Goal: Task Accomplishment & Management: Use online tool/utility

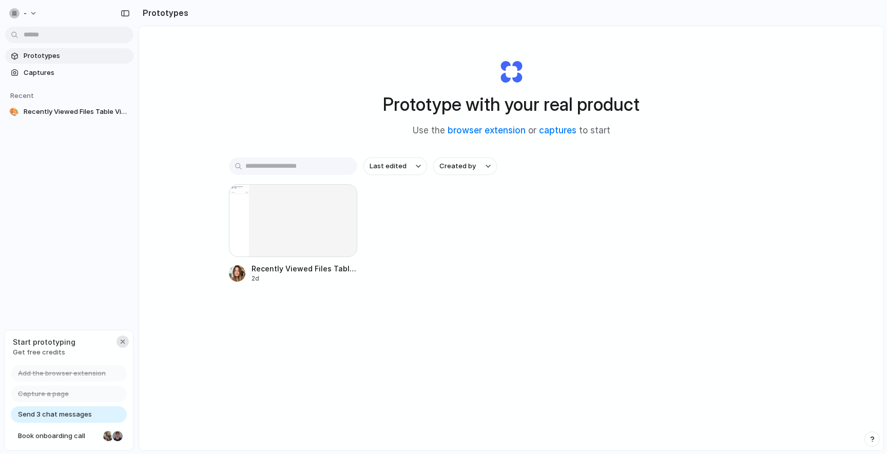
click at [124, 341] on div "button" at bounding box center [123, 342] width 8 height 8
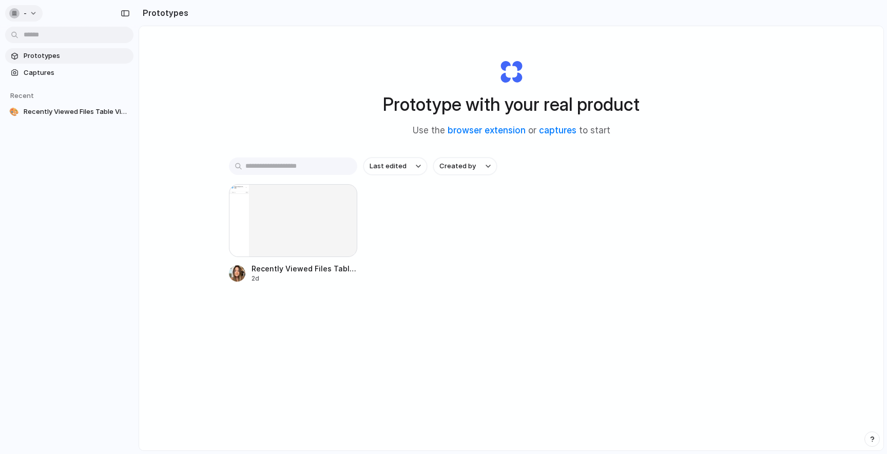
click at [17, 16] on div "button" at bounding box center [14, 13] width 10 height 10
click at [228, 74] on div "Settings Invite members Change theme Sign out" at bounding box center [443, 227] width 887 height 454
click at [278, 220] on div at bounding box center [293, 220] width 128 height 73
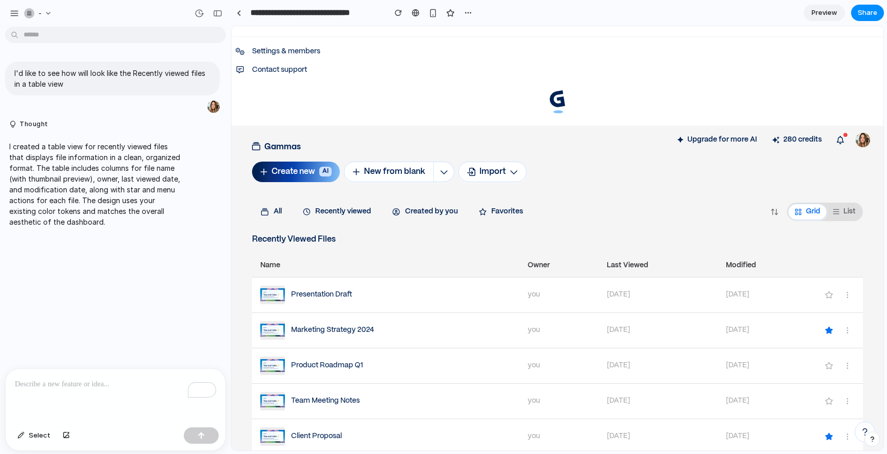
scroll to position [1180, 0]
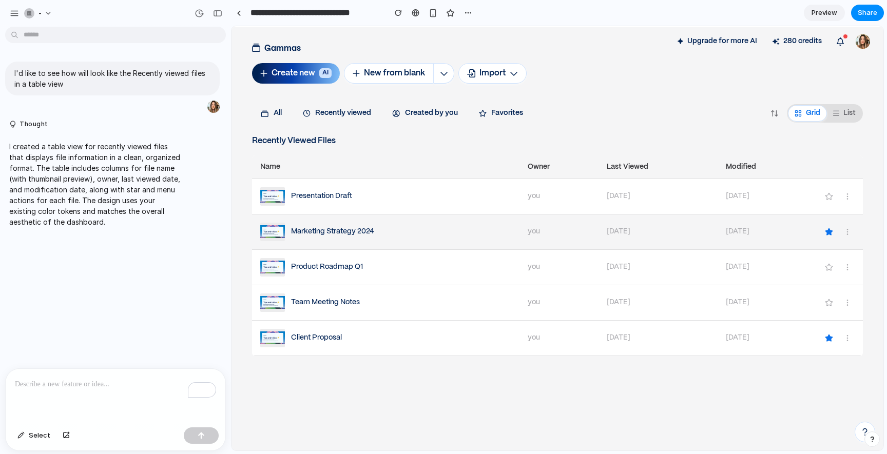
click at [414, 227] on div "Marketing Strategy 2024" at bounding box center [385, 232] width 251 height 18
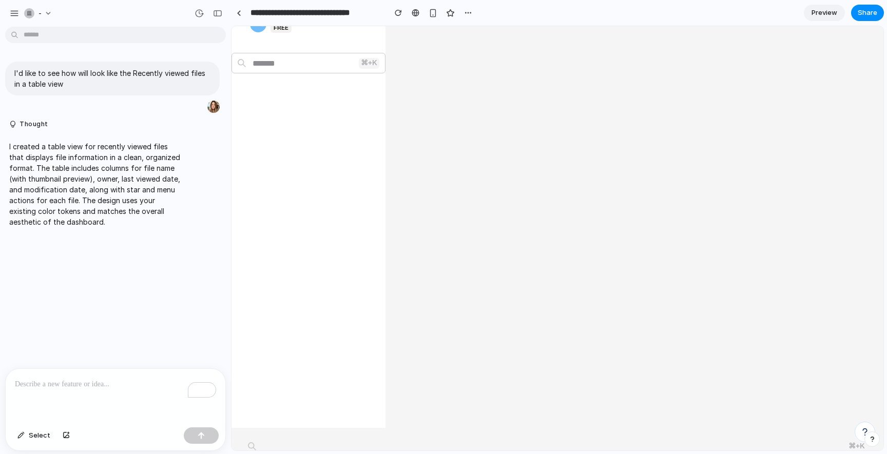
scroll to position [0, 0]
click at [430, 18] on button "button" at bounding box center [433, 12] width 15 height 15
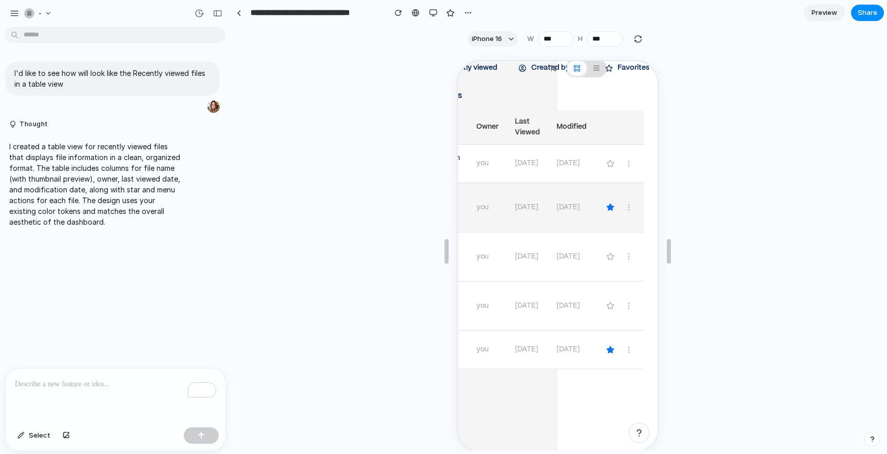
scroll to position [894, 61]
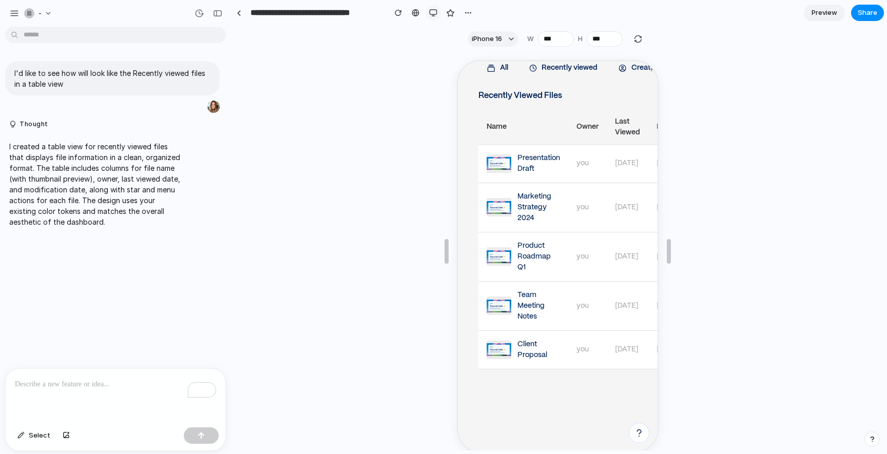
click at [432, 16] on button "button" at bounding box center [433, 12] width 15 height 15
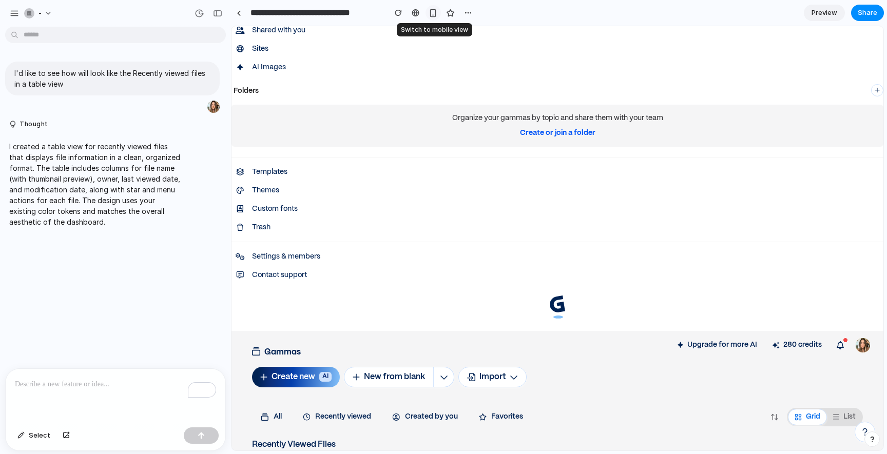
scroll to position [888, 0]
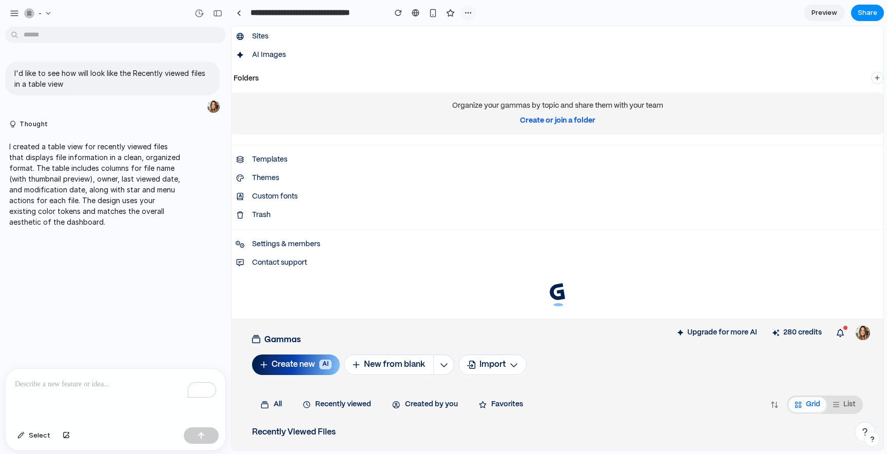
click at [472, 13] on button "button" at bounding box center [467, 12] width 15 height 15
click at [472, 13] on div "Duplicate Delete" at bounding box center [443, 227] width 887 height 454
click at [872, 13] on span "Share" at bounding box center [868, 13] width 20 height 10
click at [502, 223] on div "Share ' Recently Viewed Files Table View ' Invite Карина Якимук Creator Anyone …" at bounding box center [443, 227] width 887 height 454
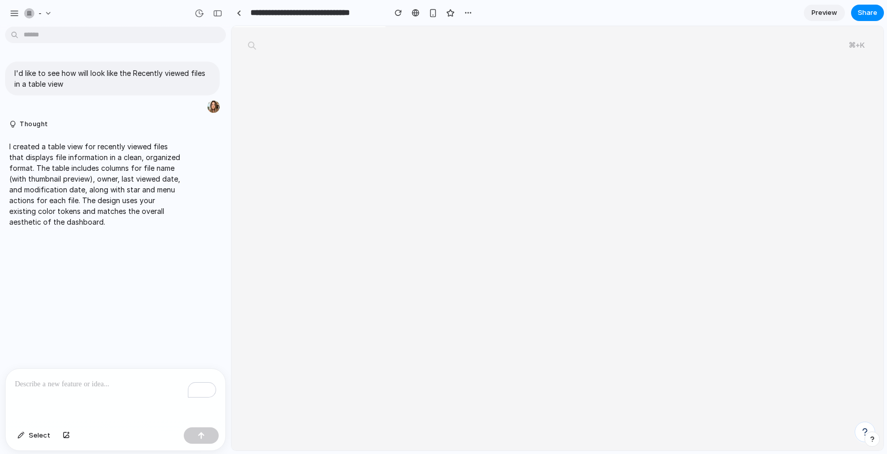
scroll to position [0, 0]
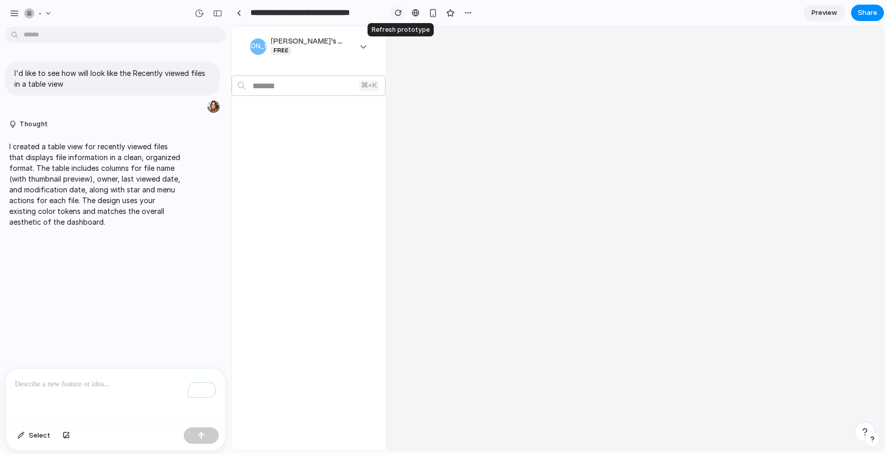
click at [396, 9] on div "button" at bounding box center [398, 12] width 7 height 7
click at [444, 227] on div at bounding box center [444, 227] width 0 height 0
click at [469, 12] on div "button" at bounding box center [468, 13] width 8 height 8
click at [468, 12] on div "Duplicate Delete" at bounding box center [443, 227] width 887 height 454
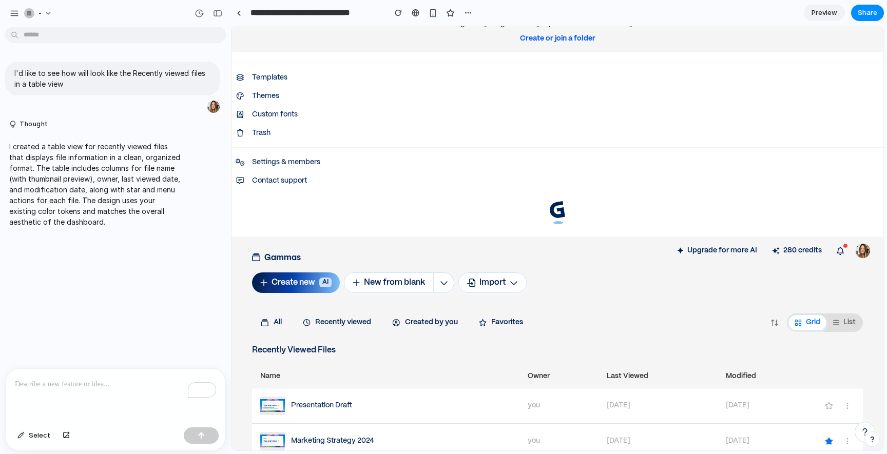
scroll to position [1180, 0]
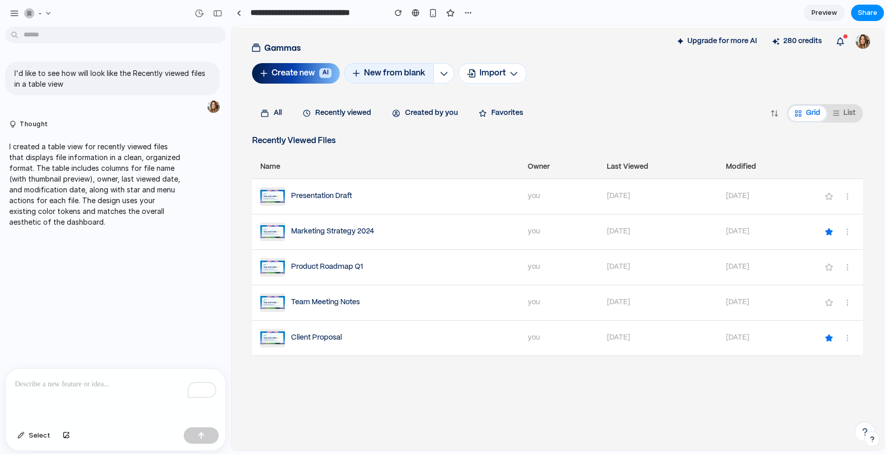
click at [409, 69] on button "New from blank" at bounding box center [389, 73] width 90 height 21
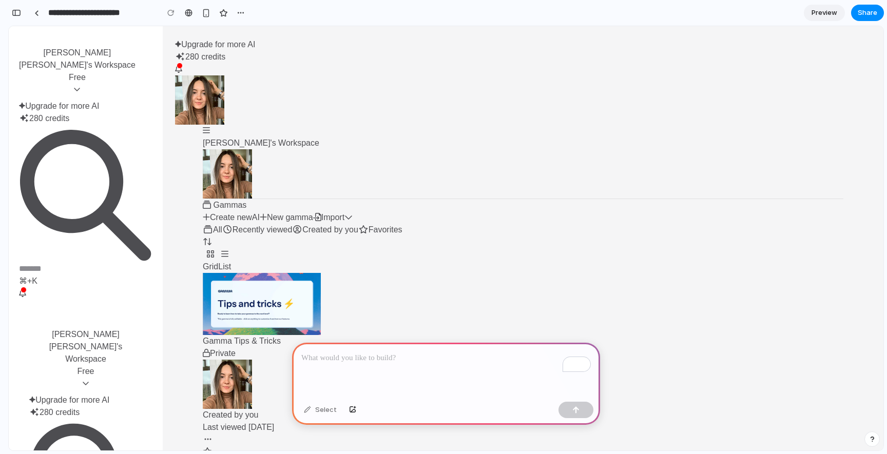
click at [350, 357] on p "To enrich screen reader interactions, please activate Accessibility in Grammarl…" at bounding box center [446, 358] width 290 height 12
click at [592, 415] on div at bounding box center [575, 410] width 35 height 16
click at [575, 413] on div "button" at bounding box center [575, 410] width 7 height 7
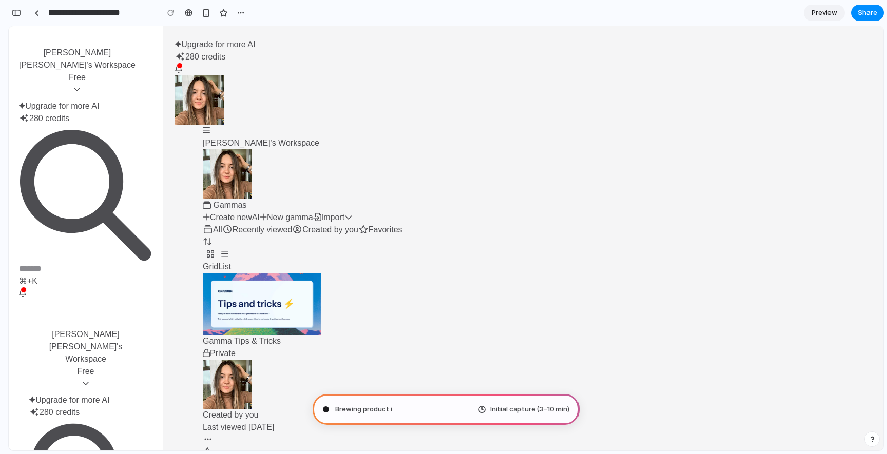
click at [182, 65] on icon "New in Gamma" at bounding box center [178, 69] width 7 height 8
click at [255, 42] on button "Upgrade for more AI" at bounding box center [215, 44] width 80 height 12
click at [721, 211] on div "Create new AI New gamma Import" at bounding box center [523, 217] width 641 height 12
type input "**********"
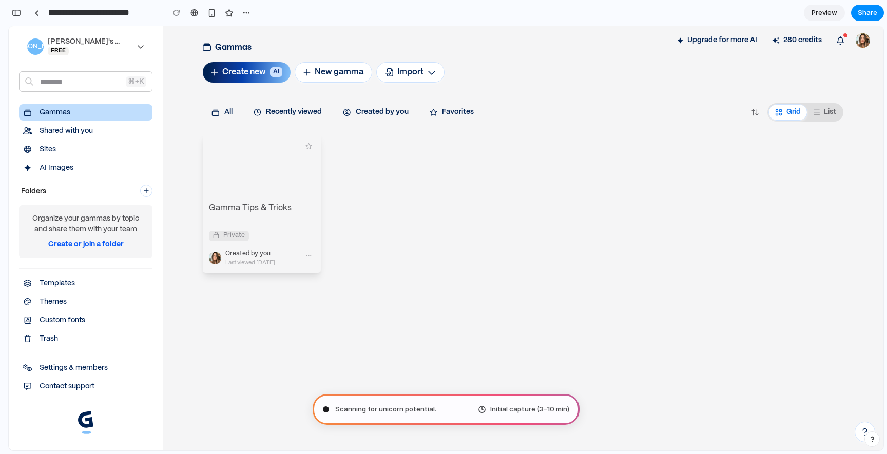
scroll to position [350, 0]
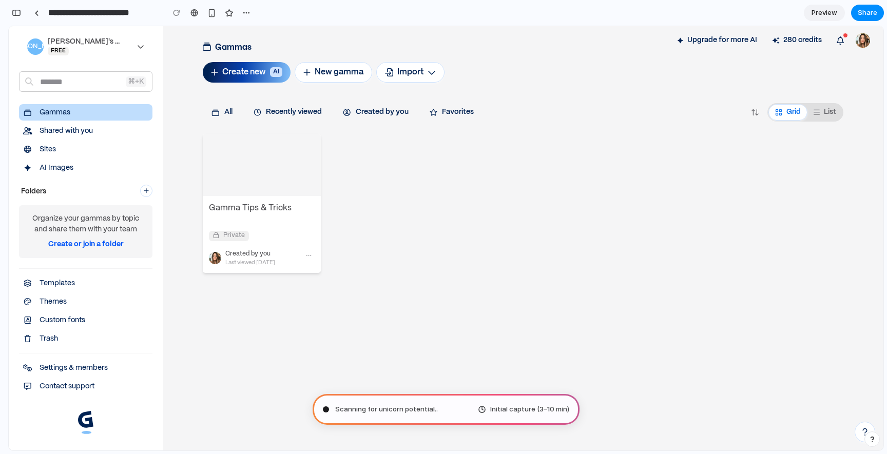
click at [523, 406] on span "Initial capture (3–10 min)" at bounding box center [529, 409] width 79 height 10
click at [376, 408] on span "Determining potential" at bounding box center [370, 409] width 71 height 10
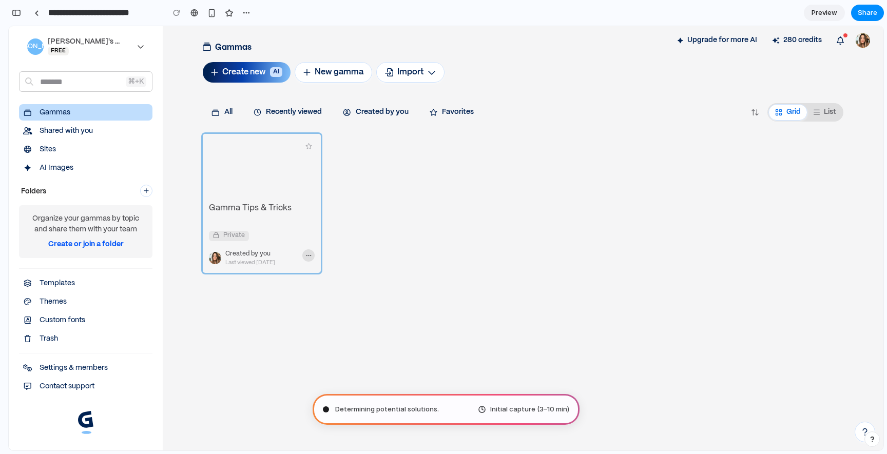
click at [309, 257] on icon "button" at bounding box center [309, 256] width 8 height 6
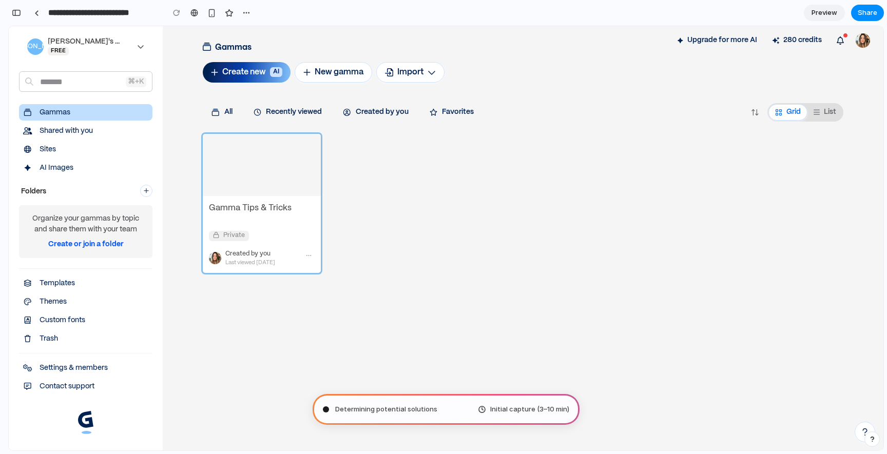
scroll to position [0, 0]
click at [368, 202] on div "Gamma Tips & Tricks Private Created by you Last viewed 13 days ago" at bounding box center [523, 203] width 641 height 139
click at [409, 406] on span "Determining potential solutions ." at bounding box center [387, 409] width 104 height 10
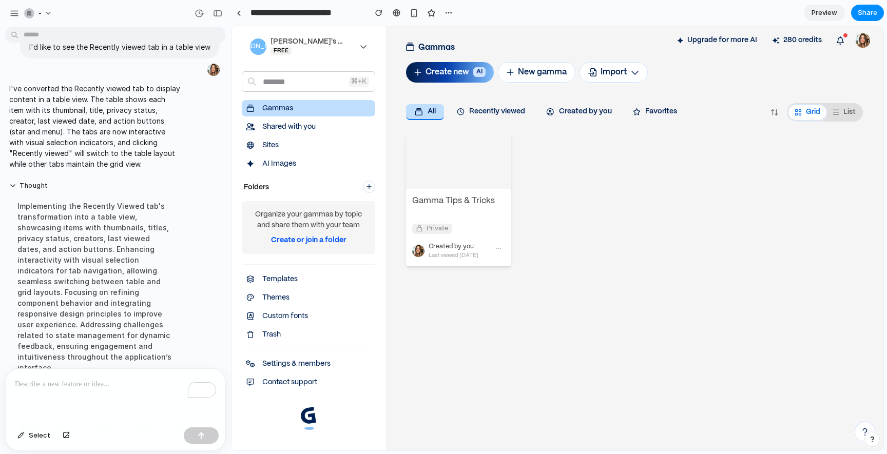
scroll to position [0, 0]
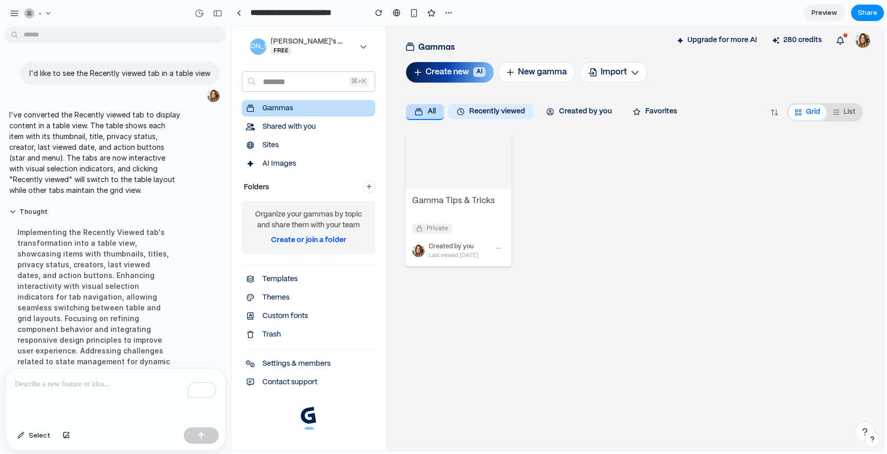
click at [494, 117] on button "Recently viewed" at bounding box center [491, 111] width 86 height 15
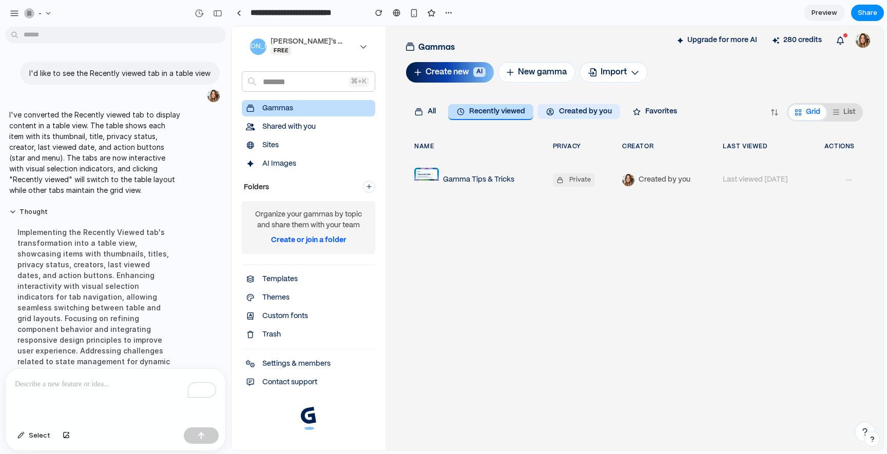
click at [589, 108] on button "Created by you" at bounding box center [578, 111] width 83 height 15
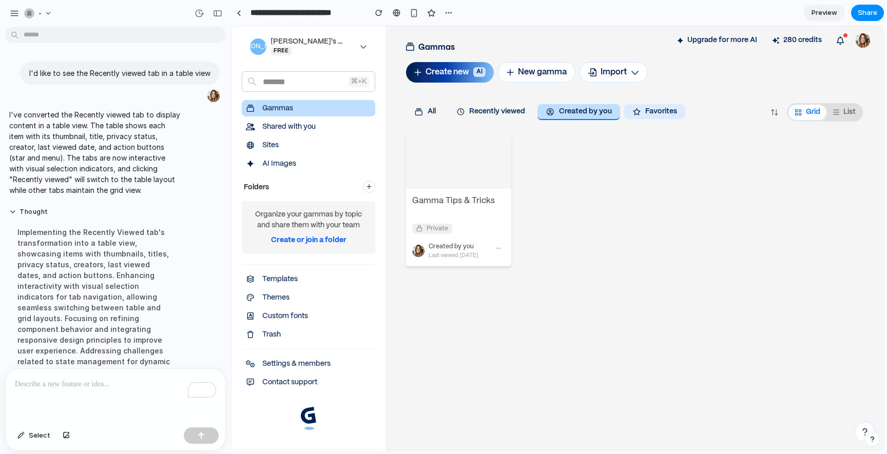
click at [654, 110] on button "Favorites" at bounding box center [655, 111] width 62 height 15
click at [488, 105] on button "Recently viewed" at bounding box center [491, 111] width 86 height 15
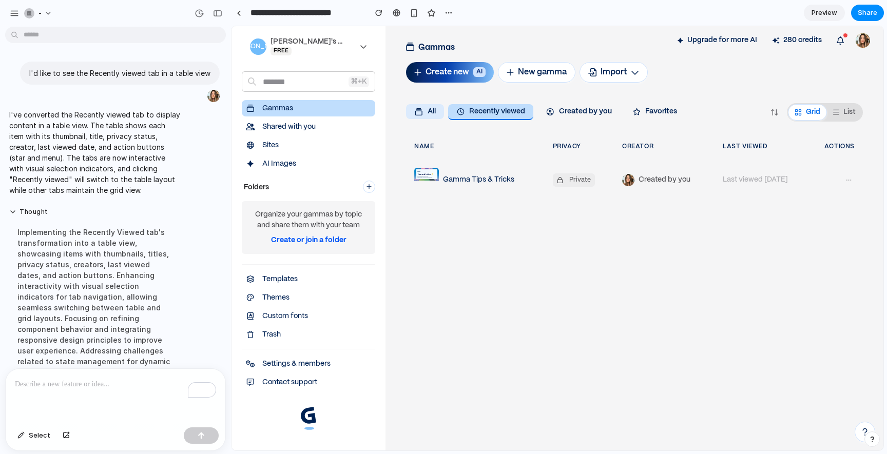
click at [429, 107] on button "All" at bounding box center [425, 111] width 38 height 15
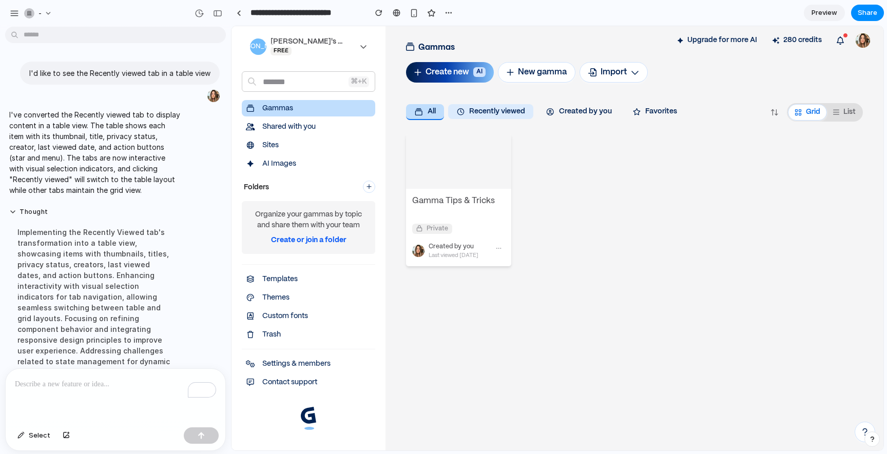
click at [499, 111] on button "Recently viewed" at bounding box center [491, 111] width 86 height 15
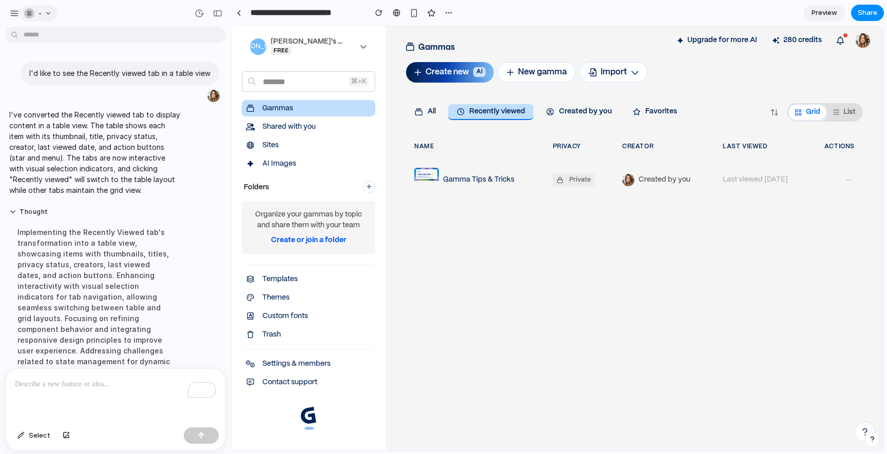
click at [24, 19] on button "-" at bounding box center [38, 13] width 37 height 16
click at [21, 15] on div "Settings Invite members Change theme Sign out" at bounding box center [443, 227] width 887 height 454
click at [16, 13] on div "button" at bounding box center [14, 13] width 9 height 9
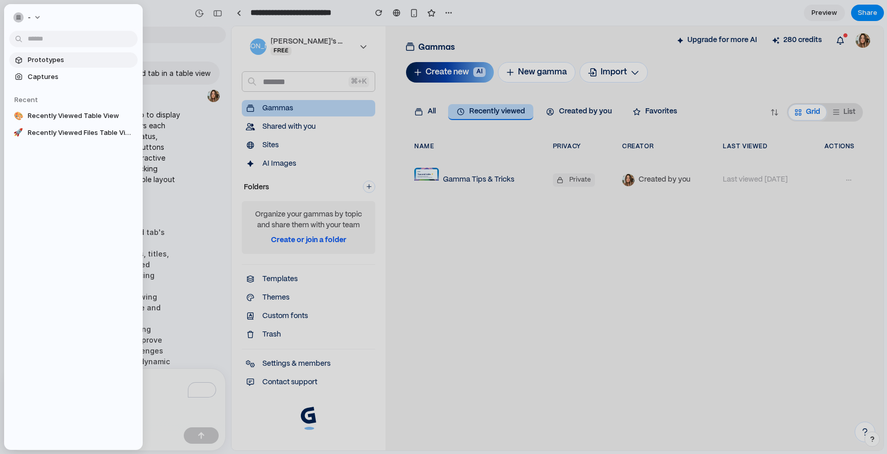
click at [48, 60] on span "Prototypes" at bounding box center [81, 60] width 106 height 10
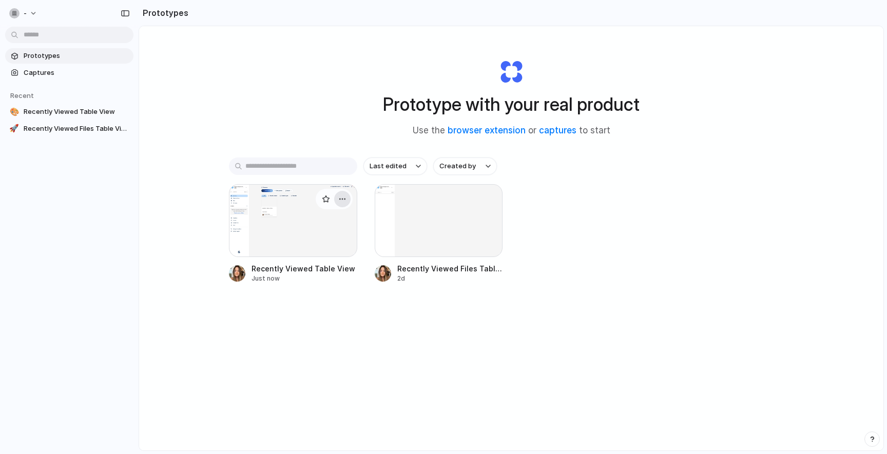
click at [341, 202] on div "button" at bounding box center [342, 199] width 8 height 8
click at [291, 198] on div "Open in new tab Rename Copy link Delete" at bounding box center [443, 227] width 887 height 454
click at [282, 211] on div at bounding box center [293, 220] width 128 height 73
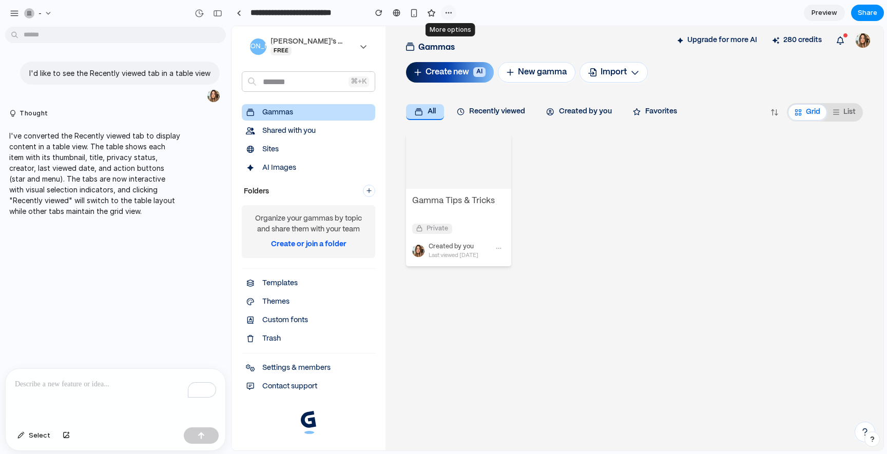
click at [449, 15] on div "button" at bounding box center [449, 13] width 8 height 8
click at [494, 12] on div "Duplicate Delete" at bounding box center [443, 227] width 887 height 454
click at [875, 444] on button "button" at bounding box center [871, 439] width 15 height 15
click at [874, 444] on div "button" at bounding box center [872, 439] width 9 height 12
click at [200, 16] on div "button" at bounding box center [199, 13] width 9 height 9
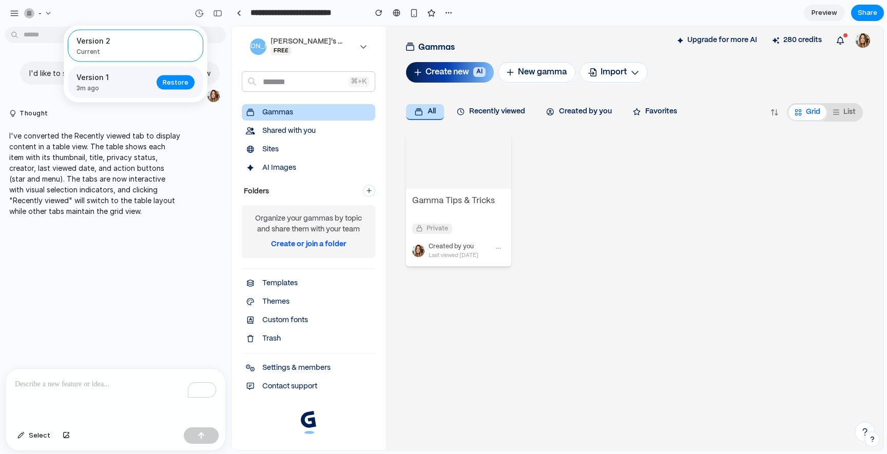
click at [147, 86] on span "3m ago" at bounding box center [113, 88] width 74 height 9
click at [145, 50] on span "Current" at bounding box center [132, 51] width 112 height 9
click at [137, 84] on div "Version 1 3m ago" at bounding box center [113, 82] width 74 height 21
click at [140, 49] on span "Current" at bounding box center [132, 51] width 112 height 9
click at [465, 106] on div "Version 2 Current Version 1 3m ago Restore" at bounding box center [443, 227] width 887 height 454
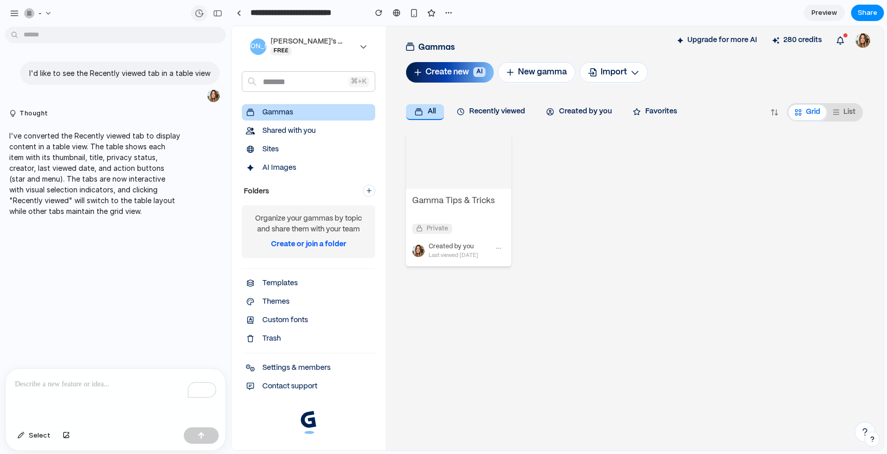
click at [199, 17] on div "button" at bounding box center [199, 13] width 9 height 9
click at [176, 82] on span "Restore" at bounding box center [176, 82] width 26 height 10
click at [201, 15] on div "button" at bounding box center [199, 13] width 9 height 9
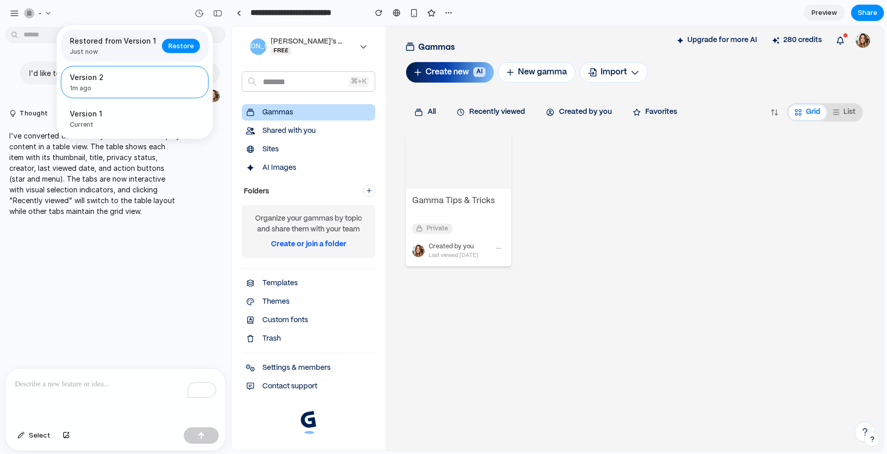
click at [142, 43] on span "Restored from Version 1" at bounding box center [113, 40] width 86 height 11
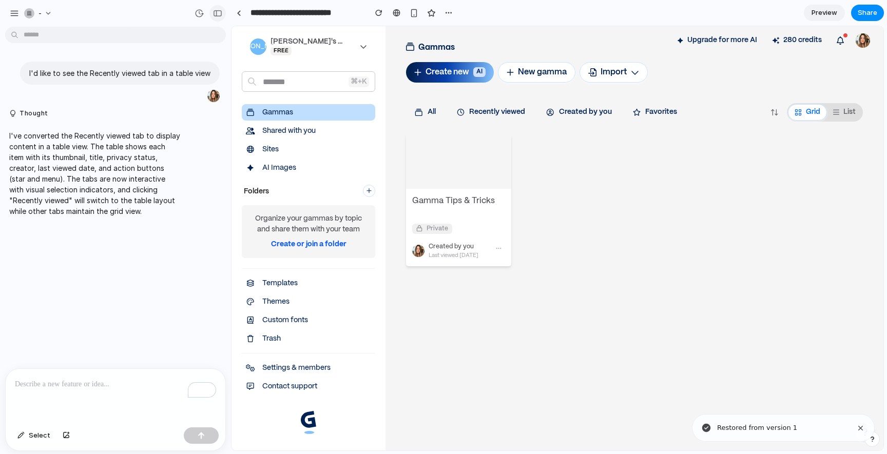
click at [214, 15] on div "button" at bounding box center [217, 13] width 9 height 7
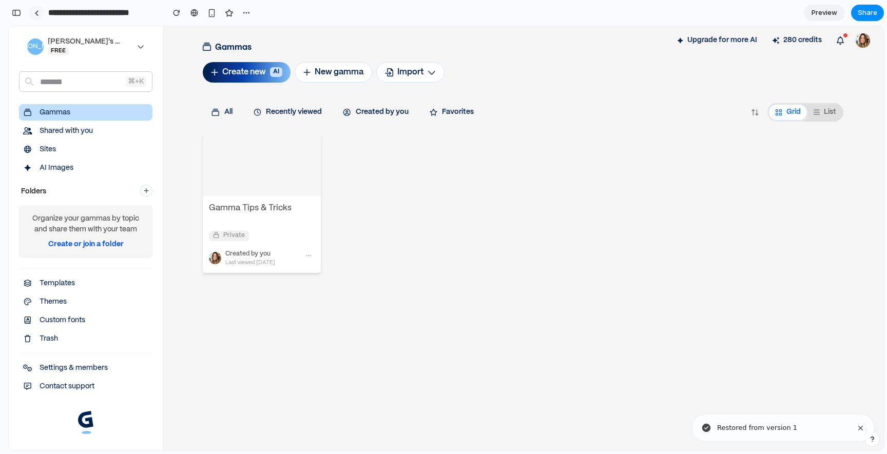
click at [40, 11] on link at bounding box center [36, 12] width 15 height 15
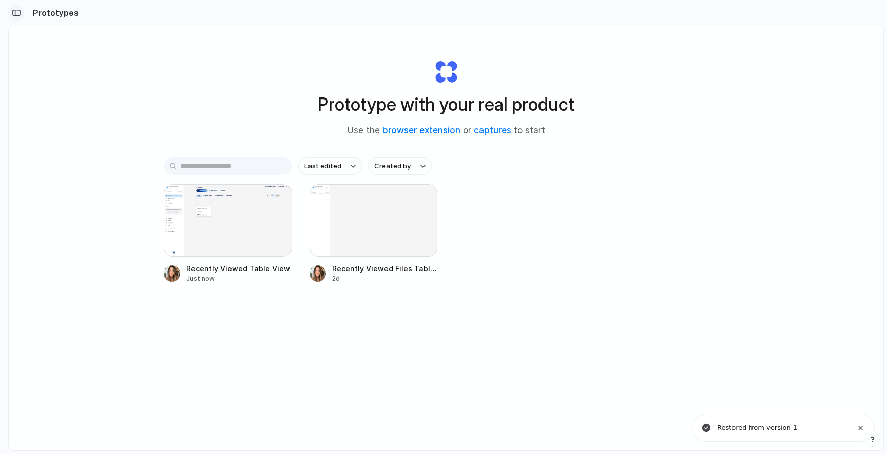
click at [14, 12] on div "button" at bounding box center [16, 12] width 9 height 7
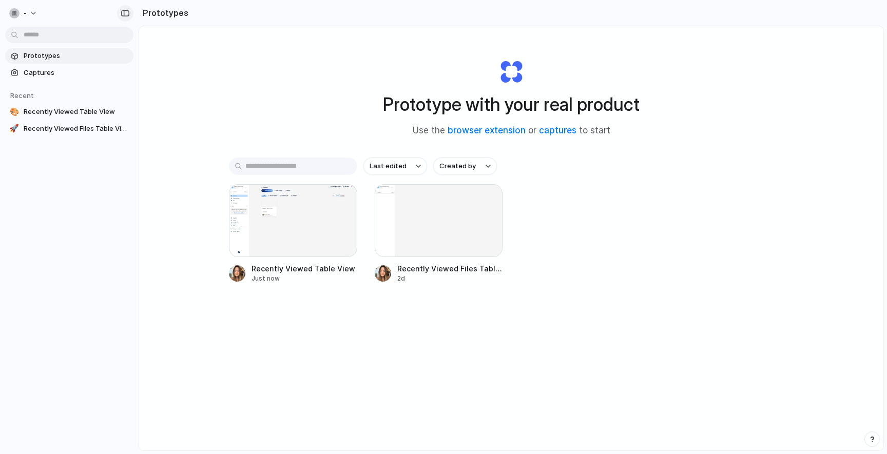
click at [129, 10] on div "button" at bounding box center [125, 13] width 9 height 7
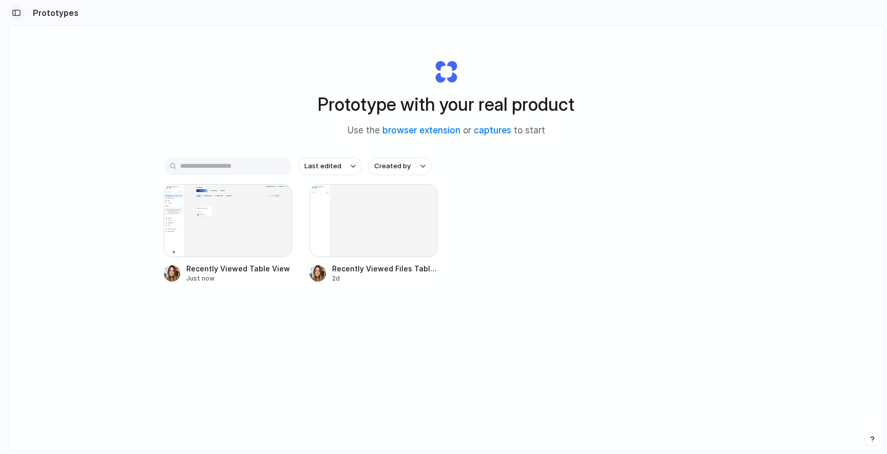
click at [13, 15] on div "button" at bounding box center [16, 12] width 9 height 7
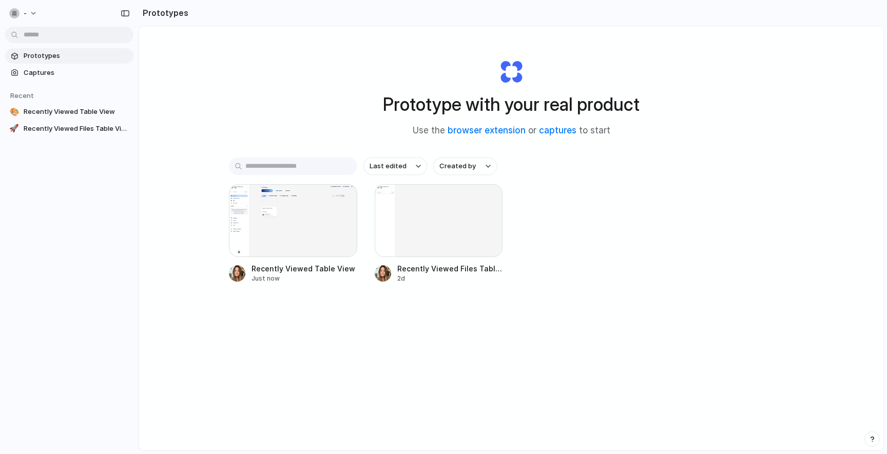
click at [67, 56] on span "Prototypes" at bounding box center [77, 56] width 106 height 10
click at [303, 236] on div at bounding box center [293, 220] width 128 height 73
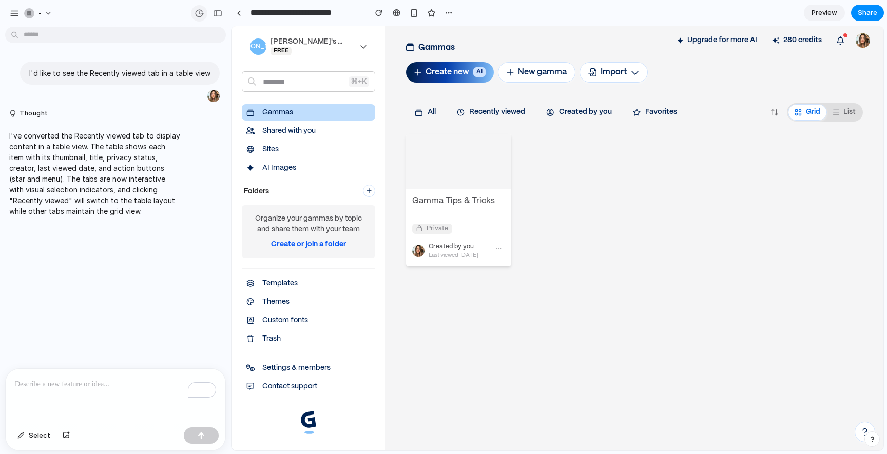
click at [199, 13] on div "button" at bounding box center [199, 13] width 9 height 9
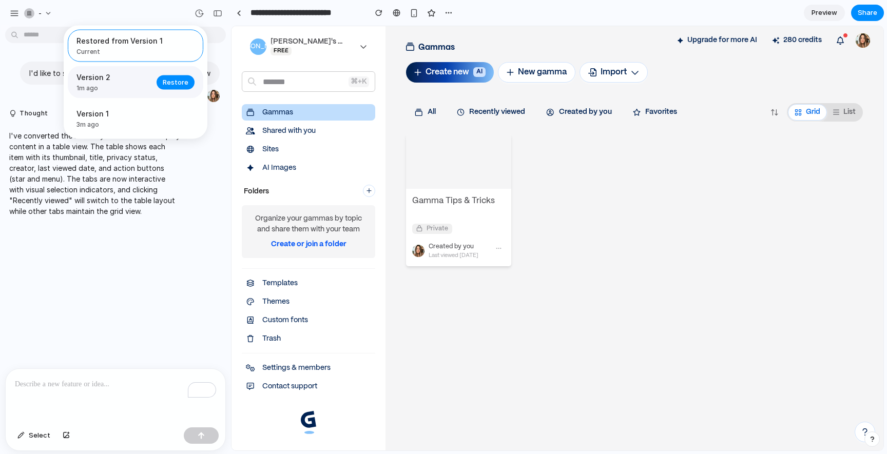
click at [133, 87] on span "1m ago" at bounding box center [113, 88] width 74 height 9
click at [180, 88] on button "Restore" at bounding box center [176, 82] width 38 height 14
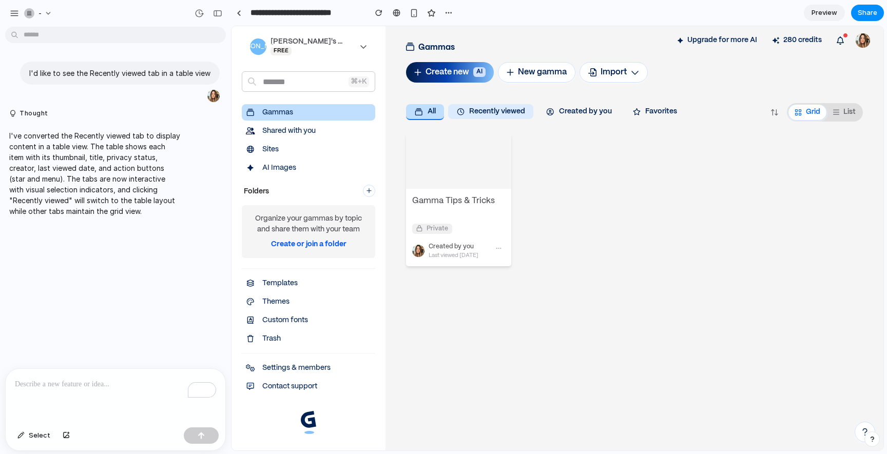
click at [506, 105] on button "Recently viewed" at bounding box center [491, 111] width 86 height 15
click at [513, 111] on button "Recently viewed" at bounding box center [491, 111] width 86 height 15
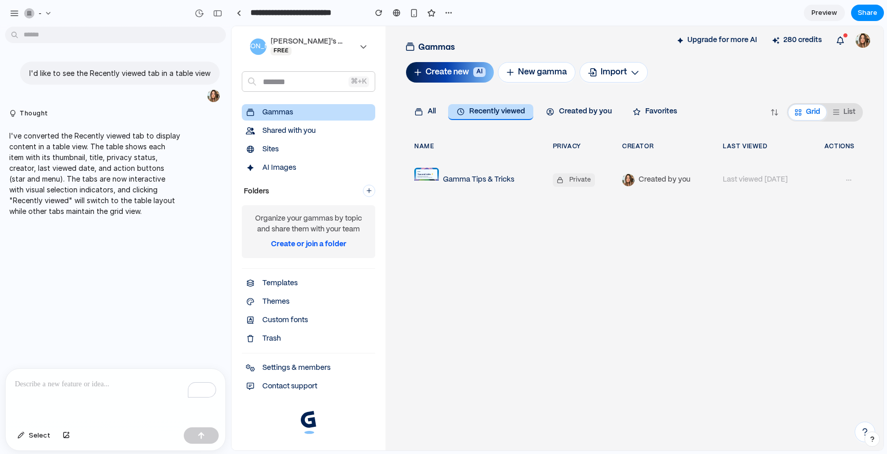
click at [99, 381] on p "To enrich screen reader interactions, please activate Accessibility in Grammarl…" at bounding box center [115, 384] width 201 height 12
click at [292, 246] on link "Create or join a folder" at bounding box center [308, 244] width 75 height 7
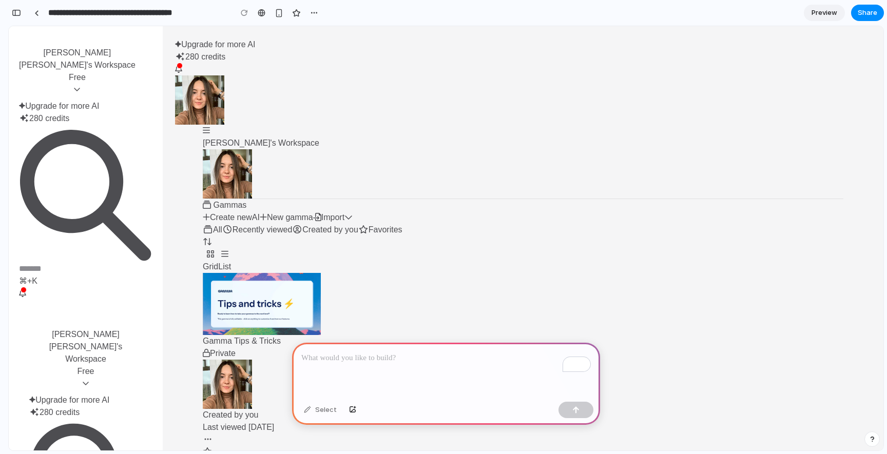
scroll to position [152, 0]
click at [33, 14] on link at bounding box center [36, 12] width 15 height 15
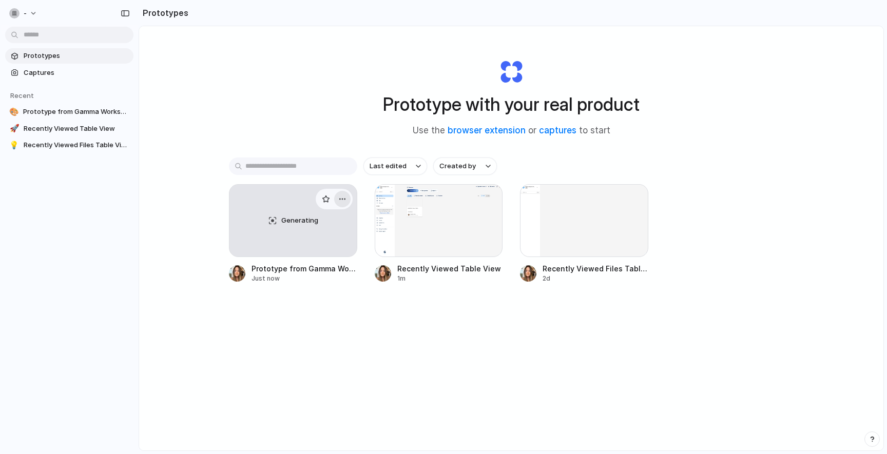
click at [342, 201] on div "button" at bounding box center [342, 199] width 8 height 8
click at [377, 362] on div "Open in new tab Rename Copy link Delete" at bounding box center [443, 227] width 887 height 454
click at [90, 71] on span "Captures" at bounding box center [77, 73] width 106 height 10
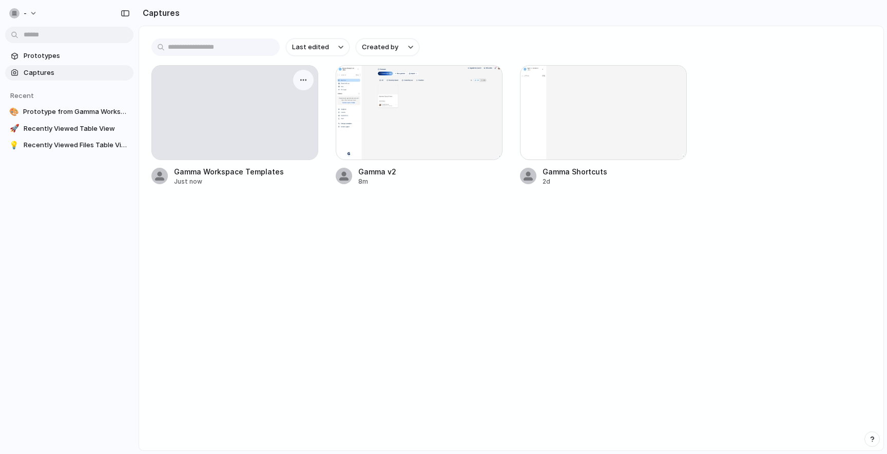
click at [274, 140] on div at bounding box center [235, 113] width 166 height 94
click at [264, 173] on span "Gamma Workspace Templates" at bounding box center [246, 171] width 144 height 11
click at [397, 100] on div at bounding box center [419, 112] width 167 height 95
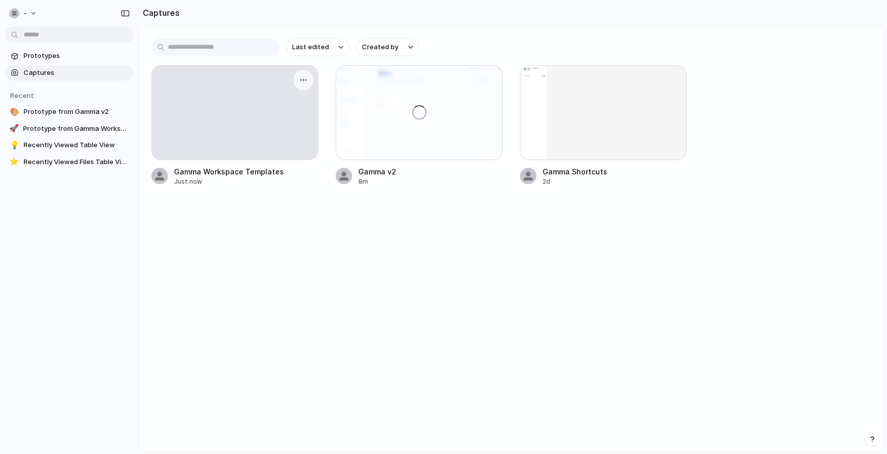
click at [280, 105] on div at bounding box center [235, 113] width 166 height 94
click at [304, 75] on button "button" at bounding box center [303, 80] width 16 height 16
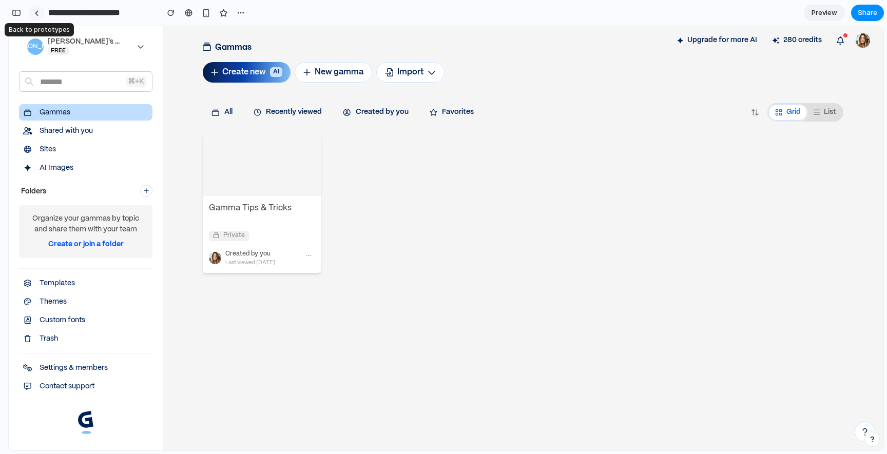
click at [39, 11] on link at bounding box center [36, 12] width 15 height 15
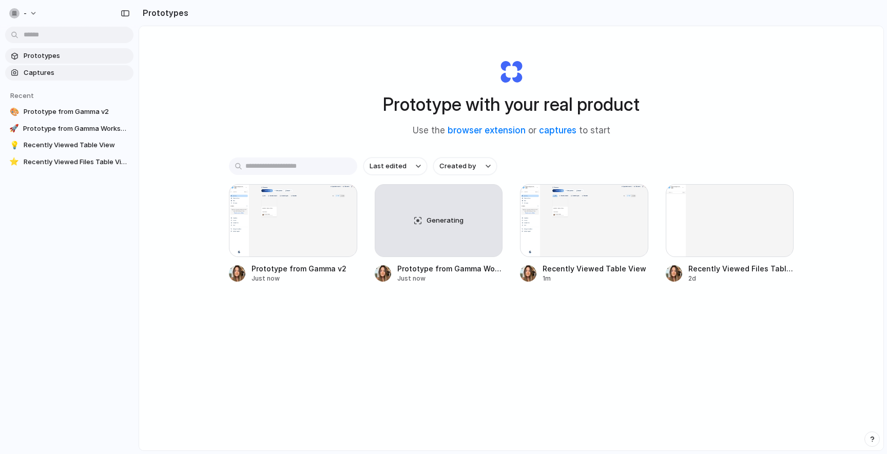
click at [79, 69] on span "Captures" at bounding box center [77, 73] width 106 height 10
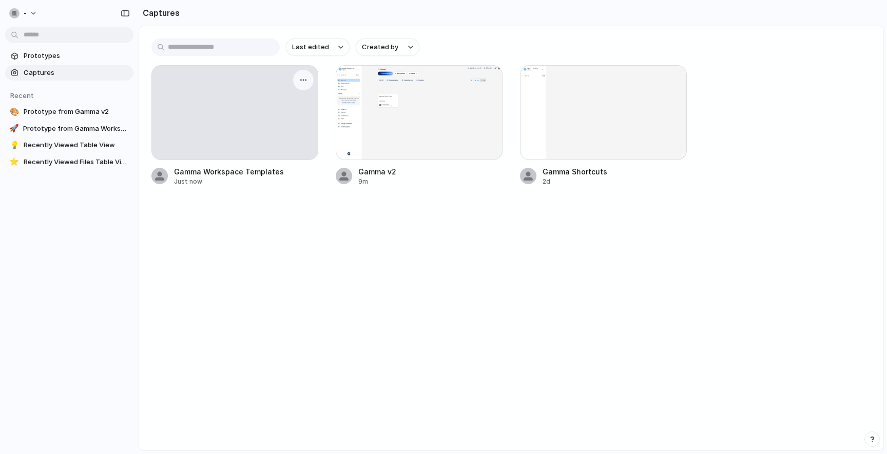
click at [256, 119] on div at bounding box center [235, 113] width 166 height 94
click at [32, 60] on span "Prototypes" at bounding box center [77, 56] width 106 height 10
